Goal: Task Accomplishment & Management: Manage account settings

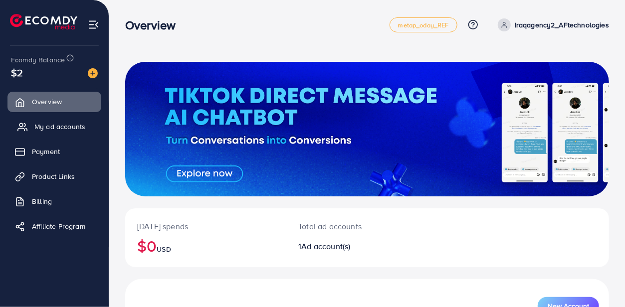
click at [57, 126] on span "My ad accounts" at bounding box center [59, 127] width 51 height 10
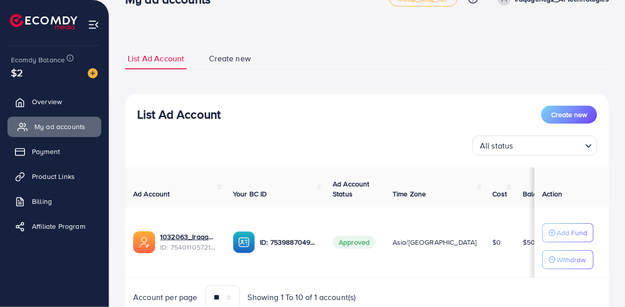
scroll to position [69, 0]
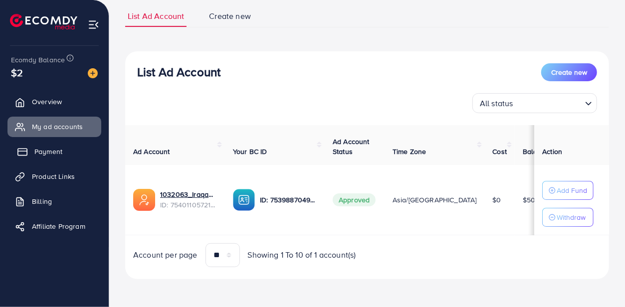
click at [20, 152] on icon at bounding box center [22, 152] width 10 height 10
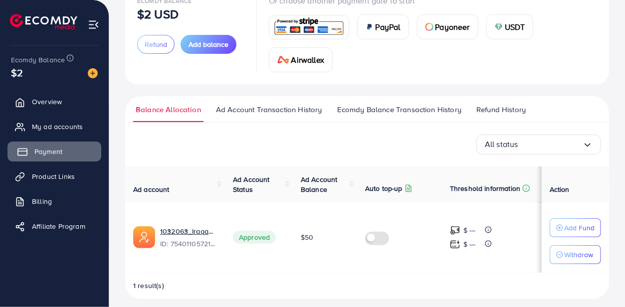
scroll to position [85, 0]
